Goal: Information Seeking & Learning: Learn about a topic

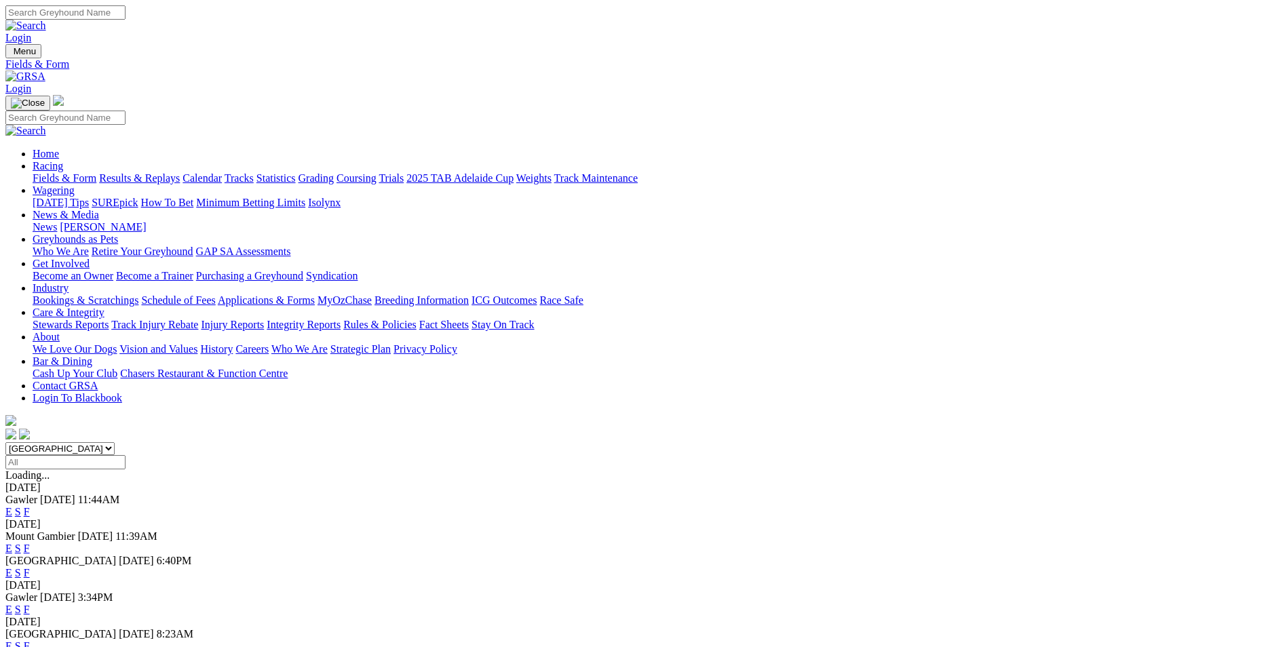
scroll to position [68, 0]
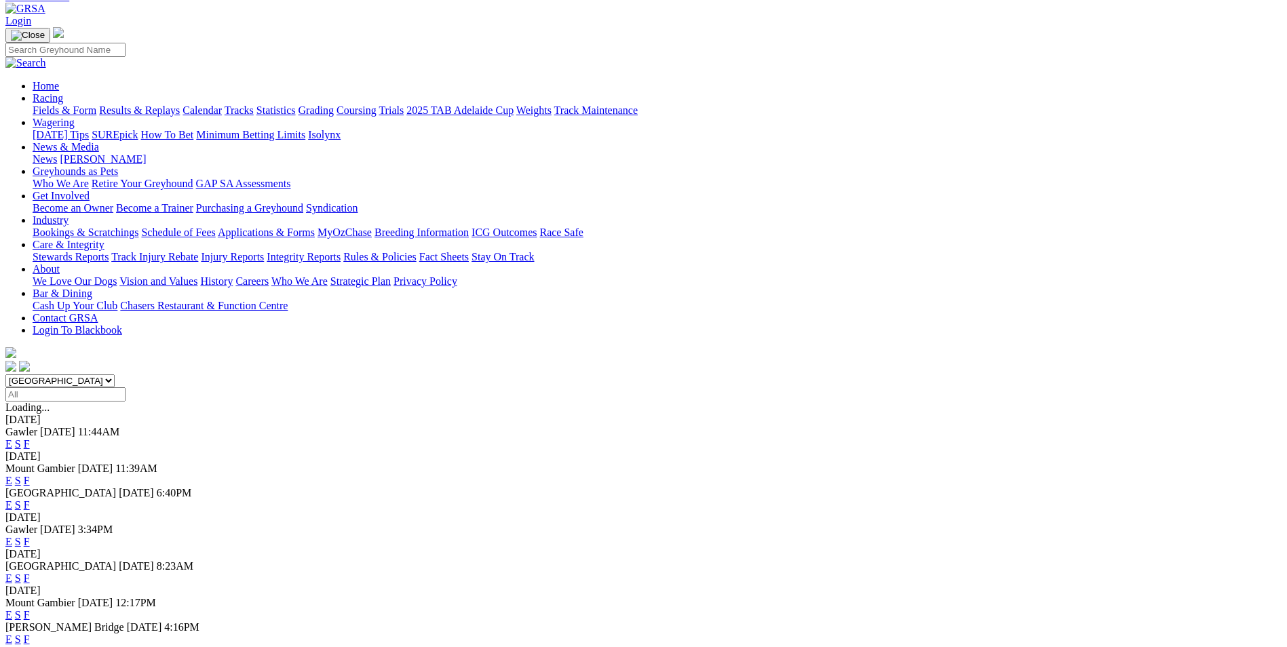
click at [30, 475] on link "F" at bounding box center [27, 481] width 6 height 12
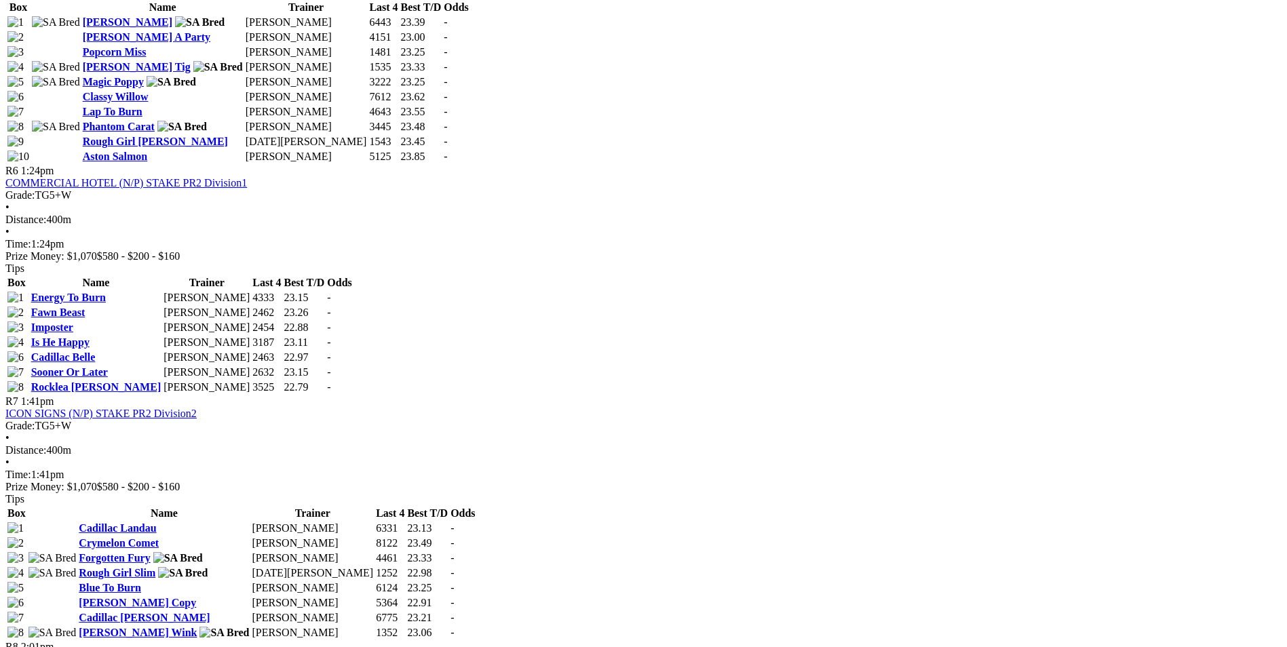
scroll to position [1764, 0]
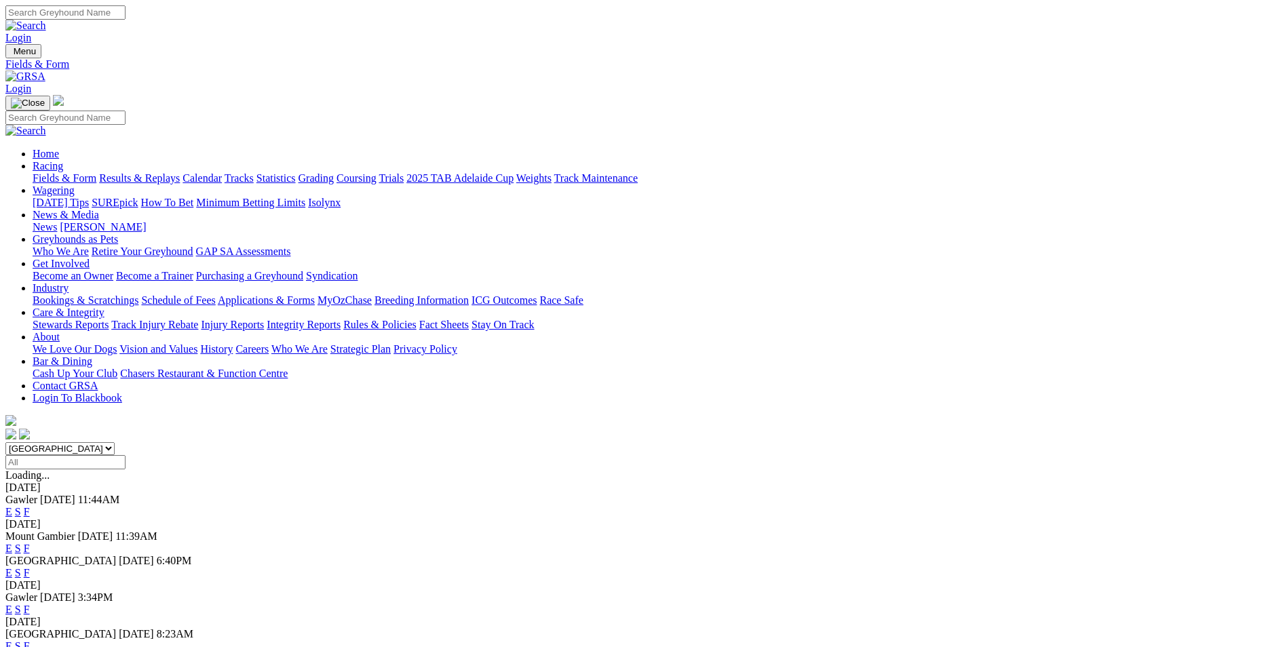
scroll to position [33, 0]
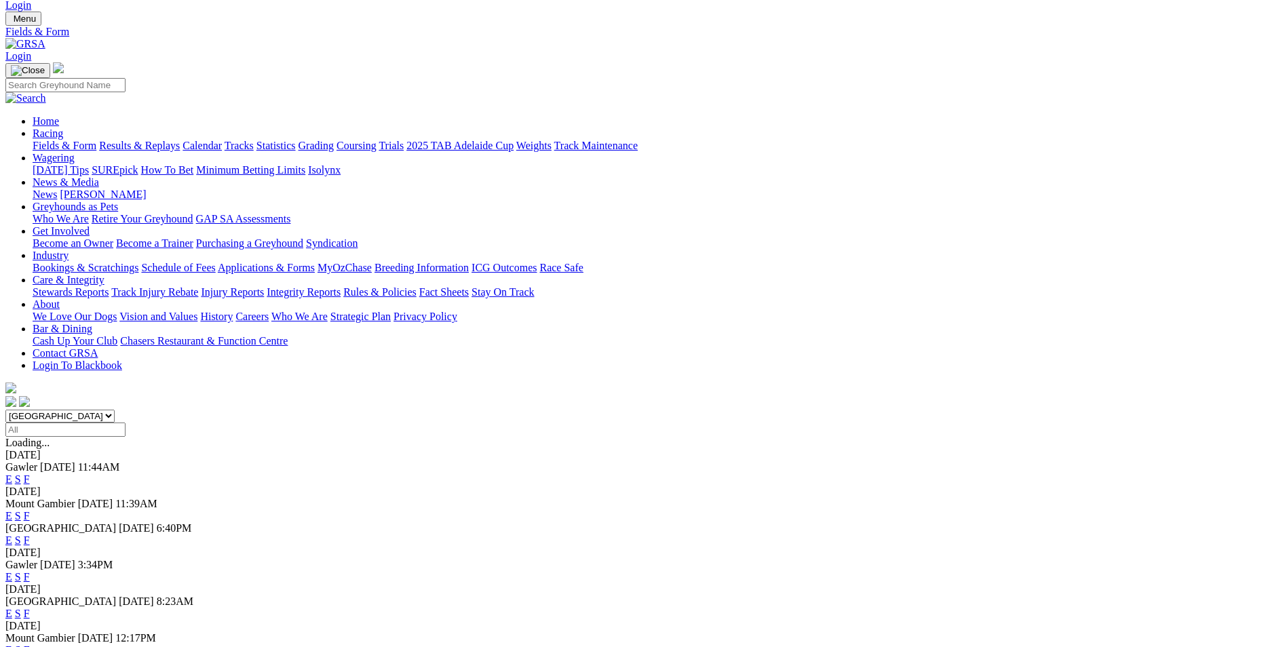
click at [30, 535] on link "F" at bounding box center [27, 541] width 6 height 12
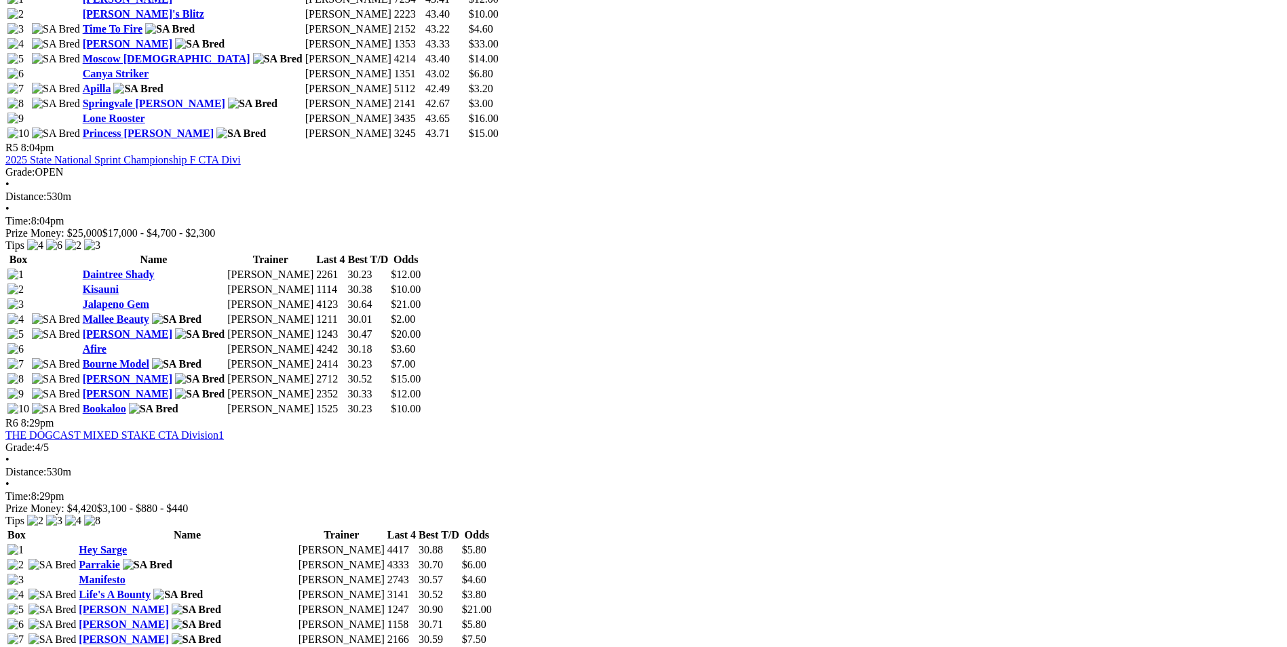
scroll to position [1493, 0]
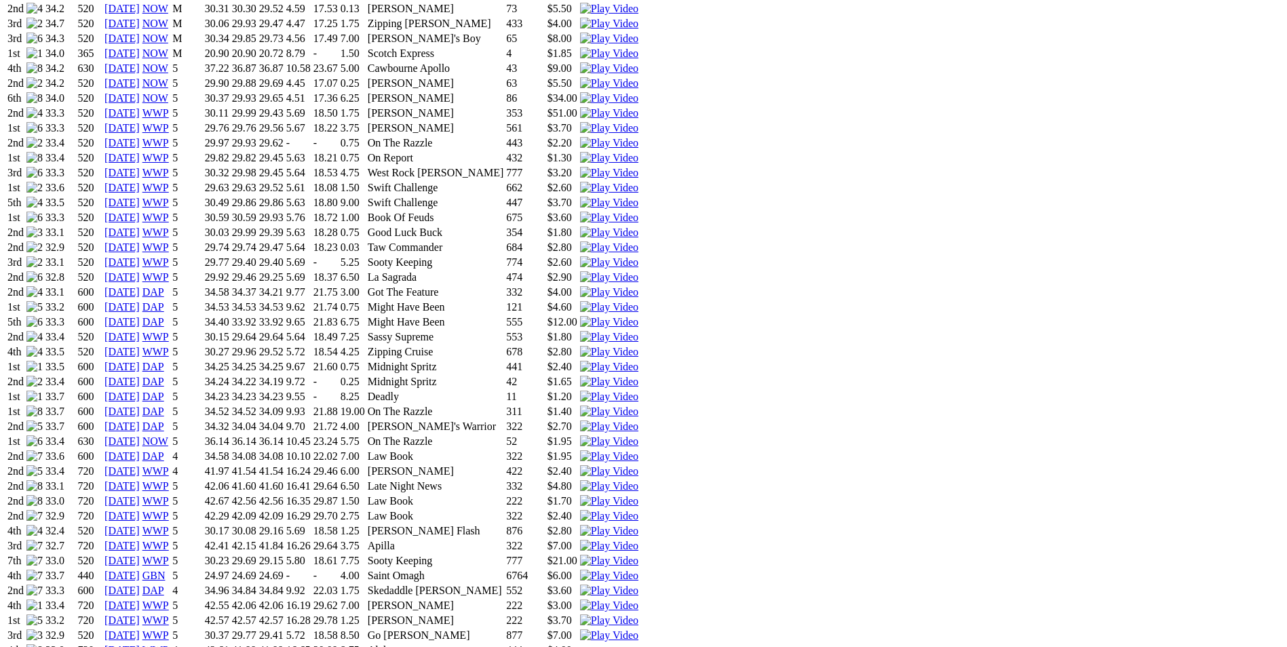
scroll to position [1086, 0]
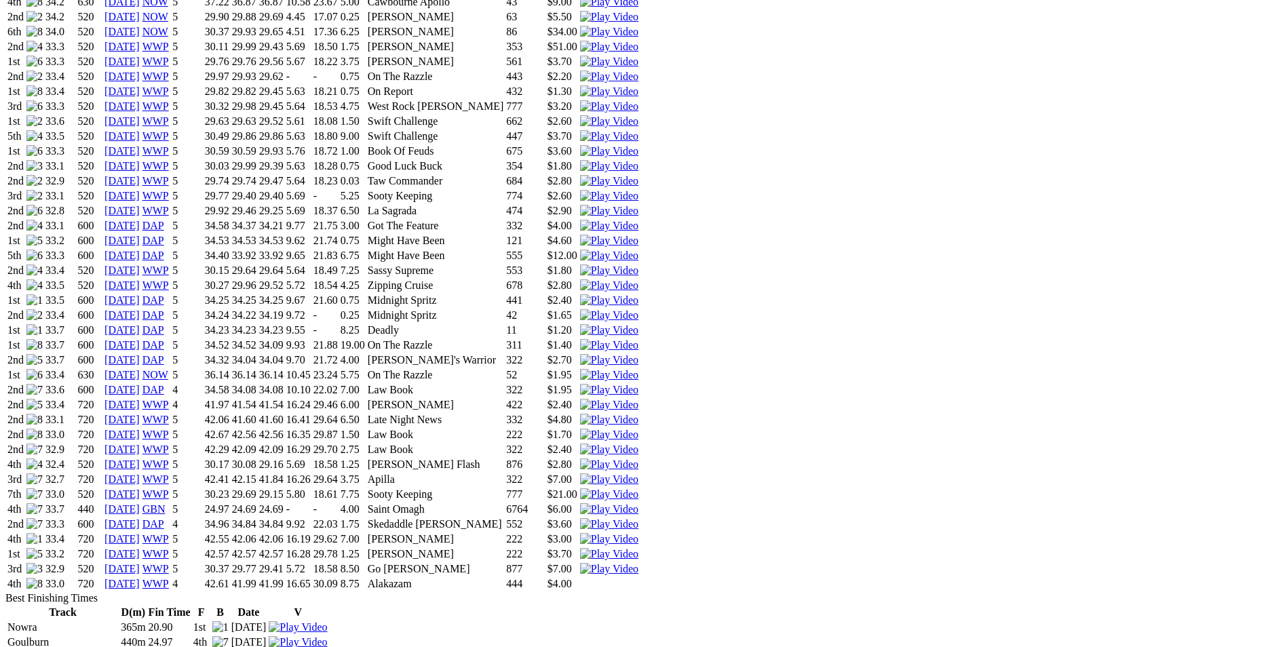
click at [639, 548] on img at bounding box center [609, 554] width 58 height 12
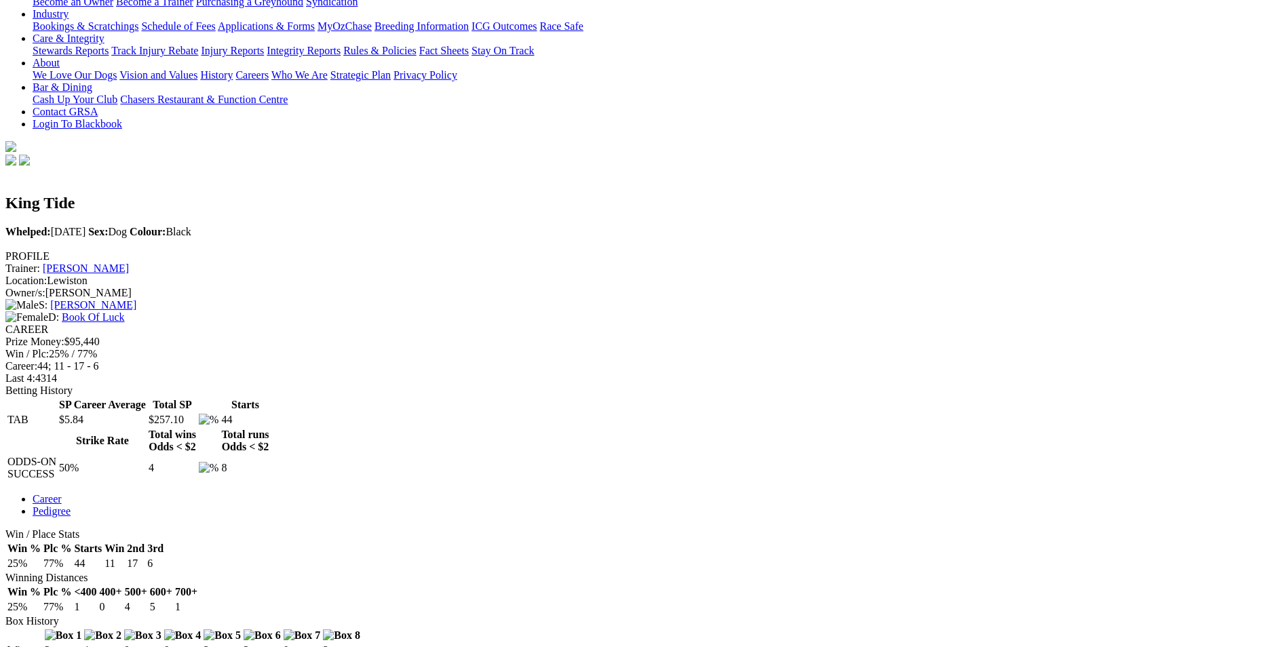
scroll to position [271, 0]
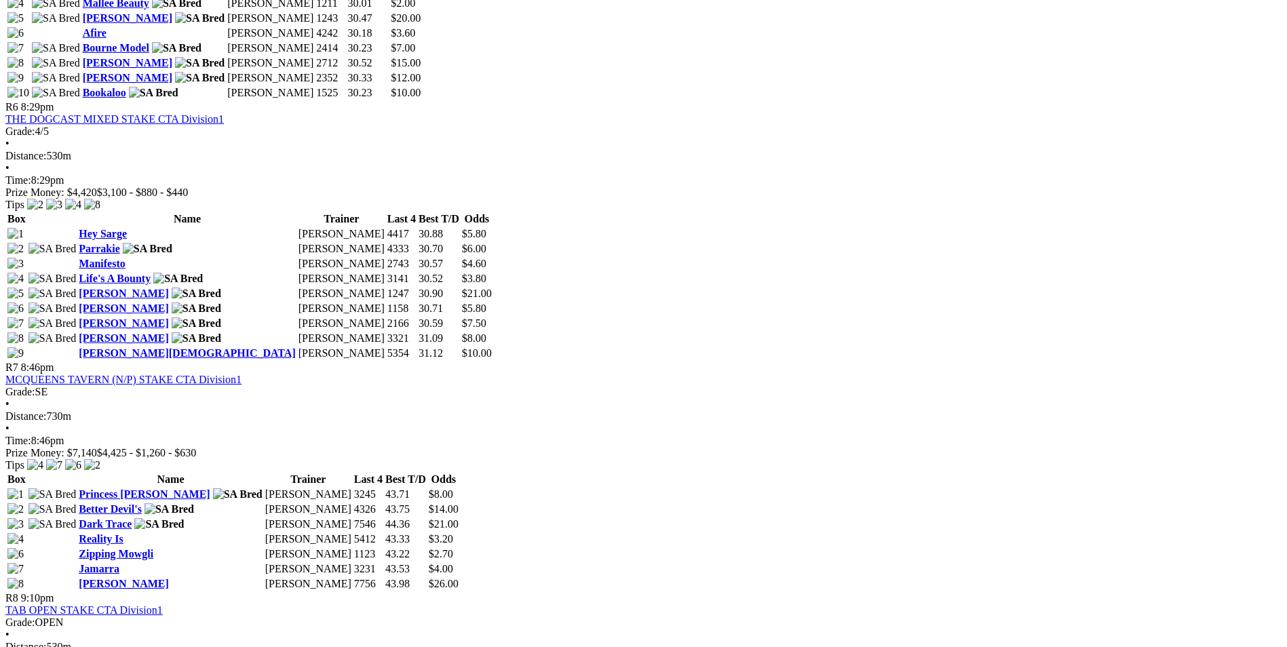
scroll to position [1900, 0]
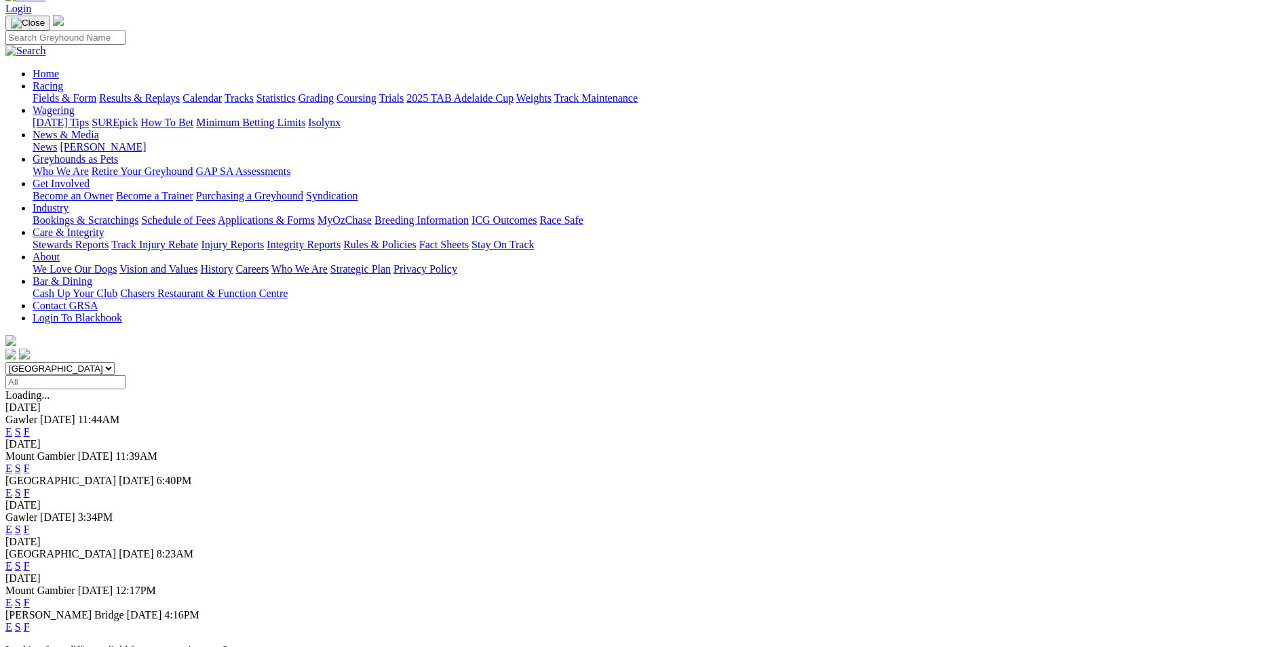
scroll to position [168, 0]
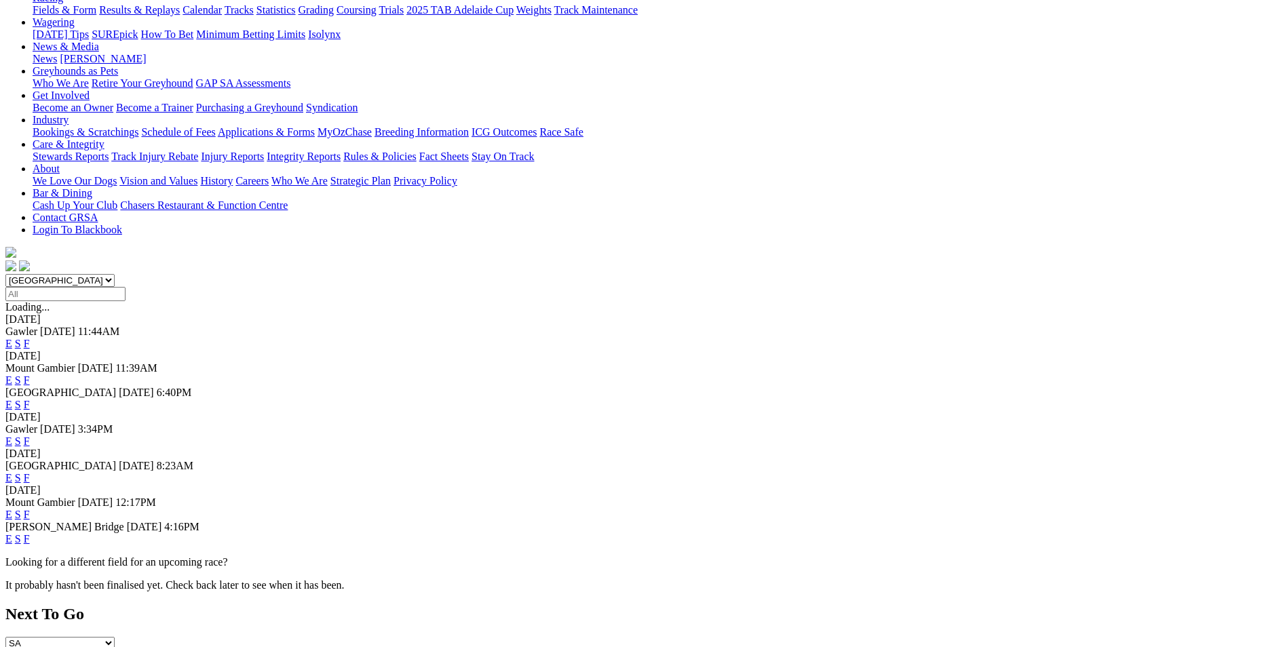
click at [30, 533] on link "F" at bounding box center [27, 539] width 6 height 12
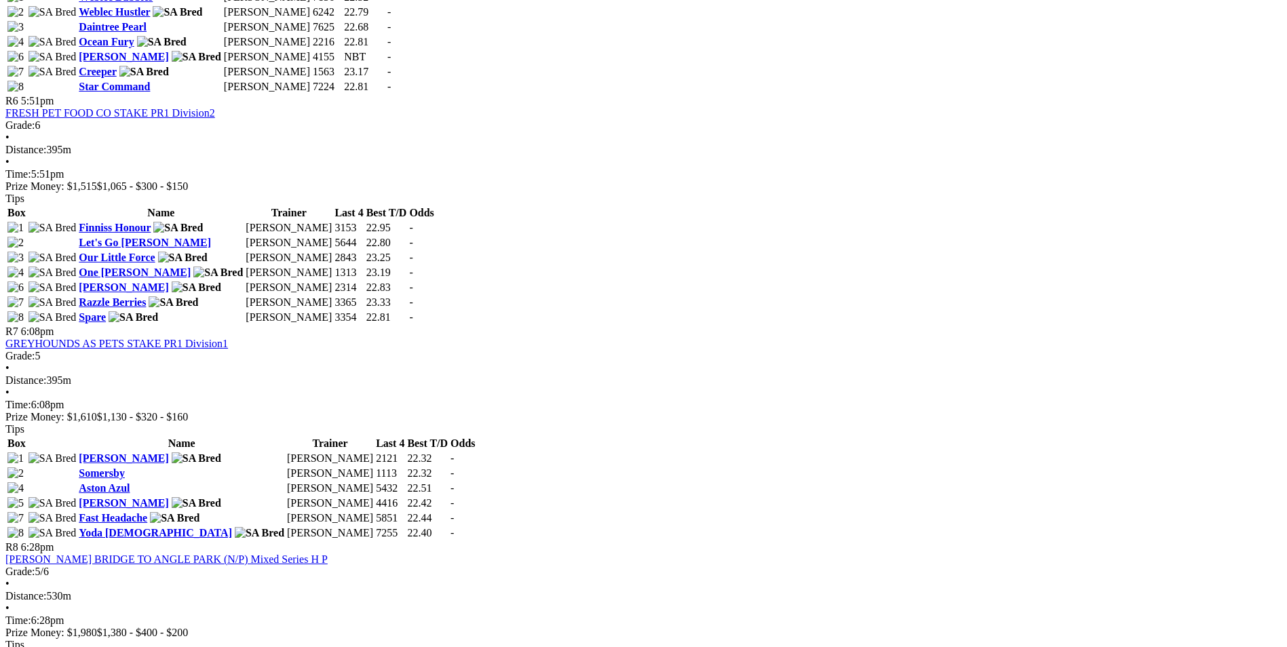
scroll to position [1832, 0]
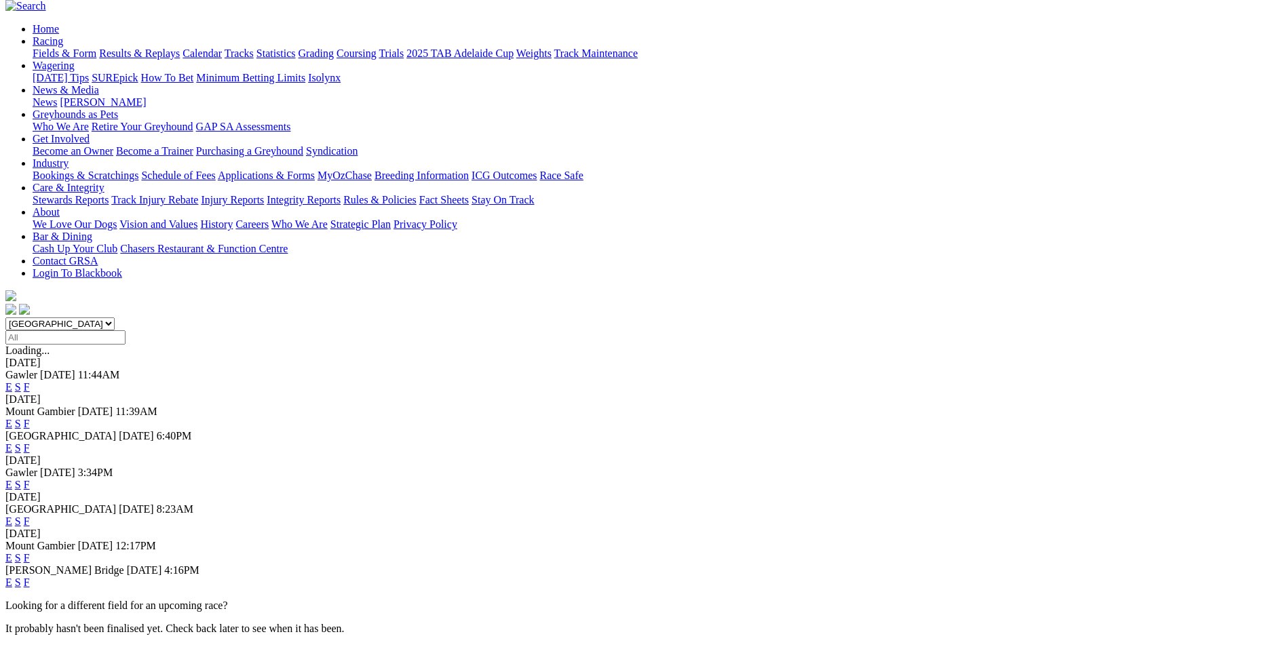
scroll to position [136, 0]
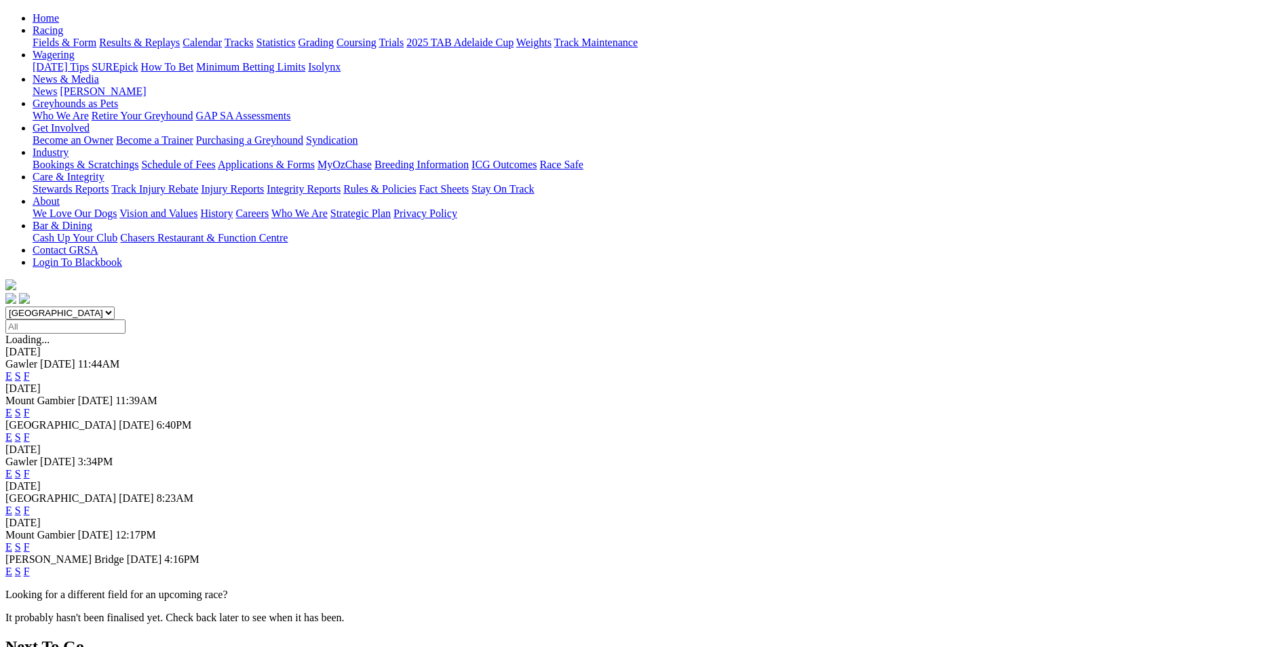
click at [30, 542] on link "F" at bounding box center [27, 548] width 6 height 12
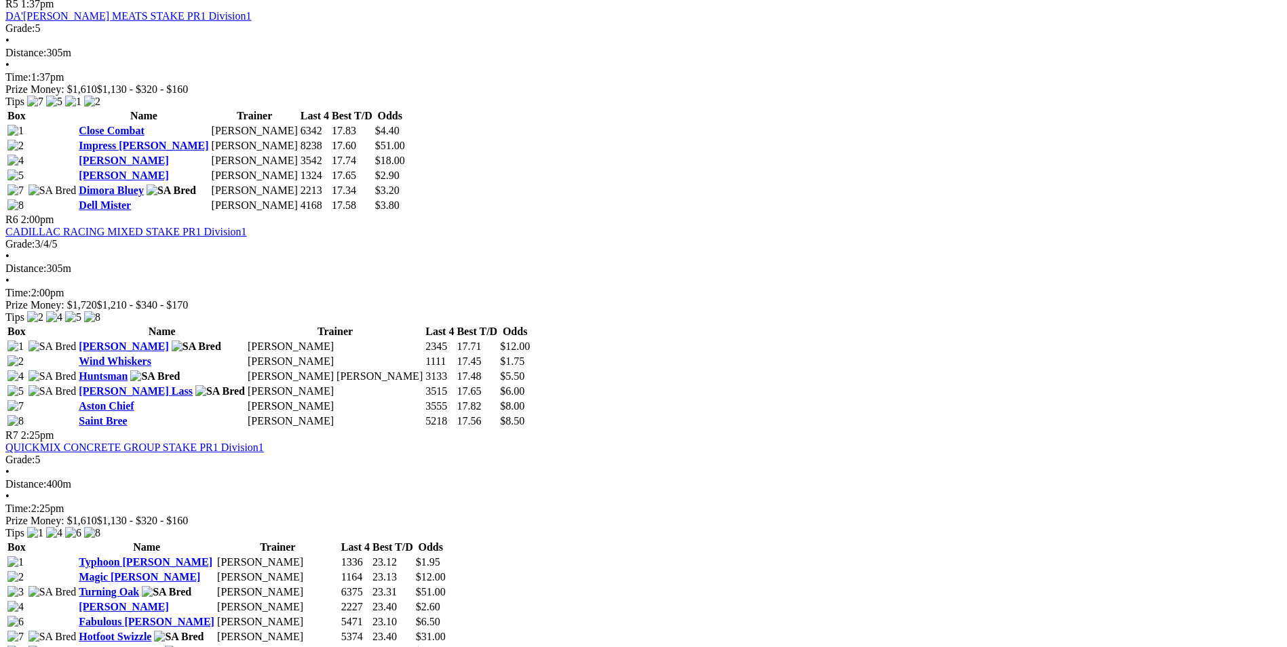
scroll to position [1561, 0]
